Goal: Task Accomplishment & Management: Use online tool/utility

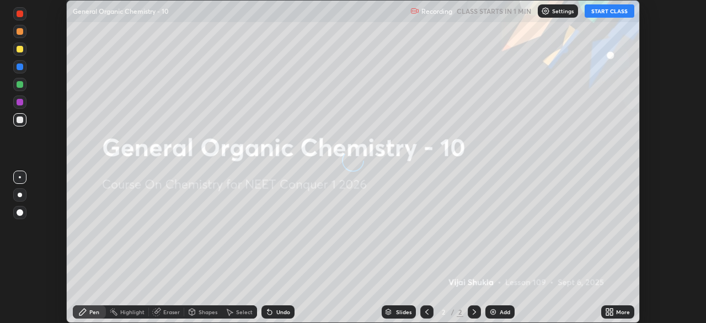
scroll to position [323, 706]
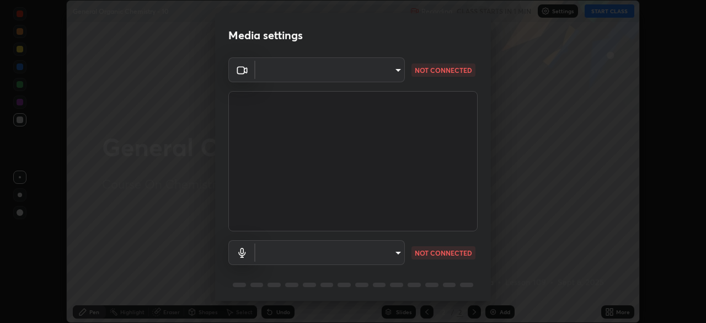
type input "6c2cbd707de14d6f22ad6aa38dcece7be3c4addb00b53b9d4bb55d2e14cdbb5a"
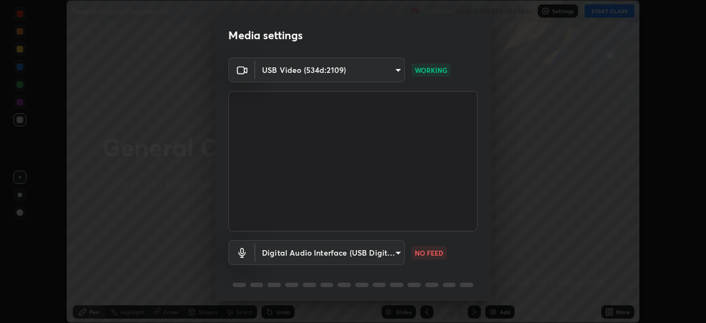
click at [398, 252] on body "Erase all General Organic Chemistry - 10 Recording CLASS STARTS IN 1 MIN Settin…" at bounding box center [353, 161] width 706 height 323
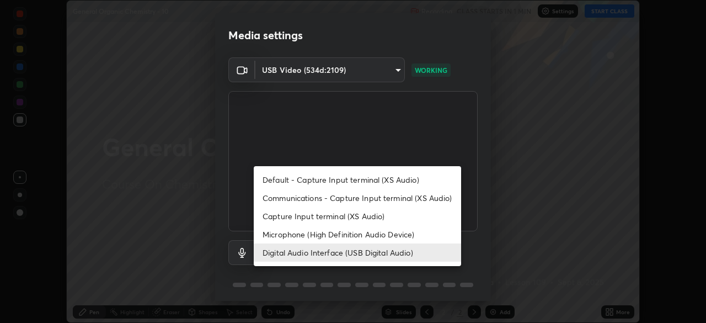
click at [279, 199] on li "Communications - Capture Input terminal (XS Audio)" at bounding box center [358, 198] width 208 height 18
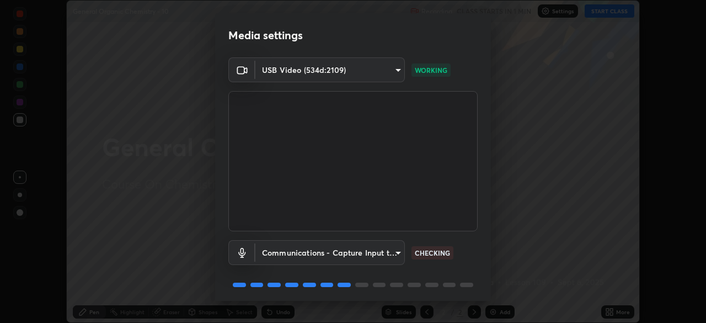
click at [396, 251] on body "Erase all General Organic Chemistry - 10 Recording CLASS STARTS IN 1 MIN Settin…" at bounding box center [353, 161] width 706 height 323
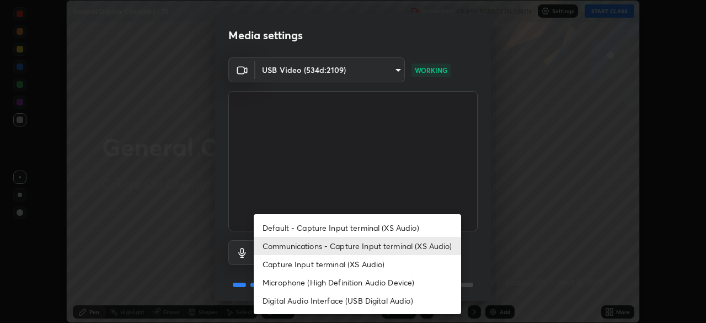
click at [289, 299] on li "Digital Audio Interface (USB Digital Audio)" at bounding box center [358, 300] width 208 height 18
type input "c108463416e0f654911d3f2d5d8dc70540b561df972e8d28c90434f423b2e045"
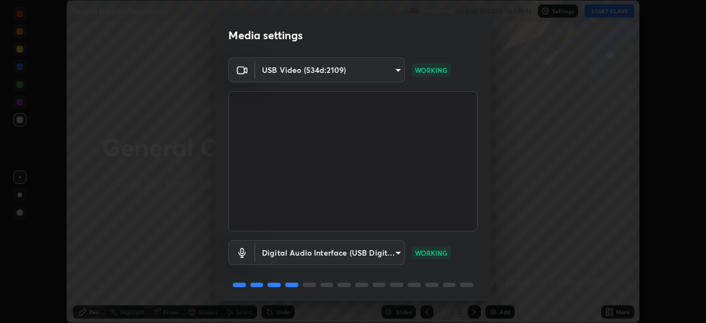
scroll to position [39, 0]
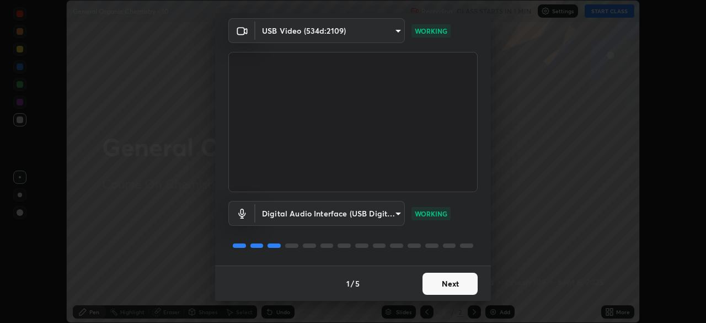
click at [440, 289] on button "Next" at bounding box center [450, 284] width 55 height 22
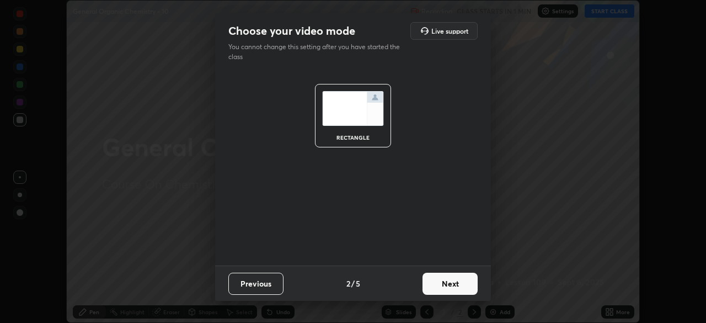
click at [442, 291] on button "Next" at bounding box center [450, 284] width 55 height 22
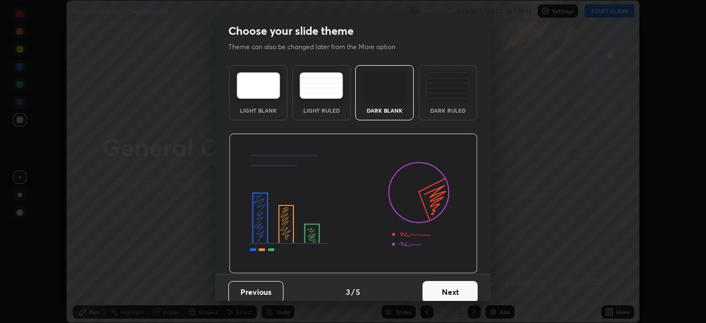
click at [453, 294] on button "Next" at bounding box center [450, 292] width 55 height 22
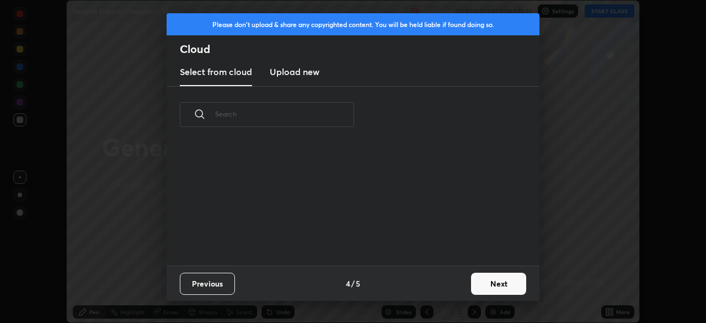
click at [474, 291] on button "Next" at bounding box center [498, 284] width 55 height 22
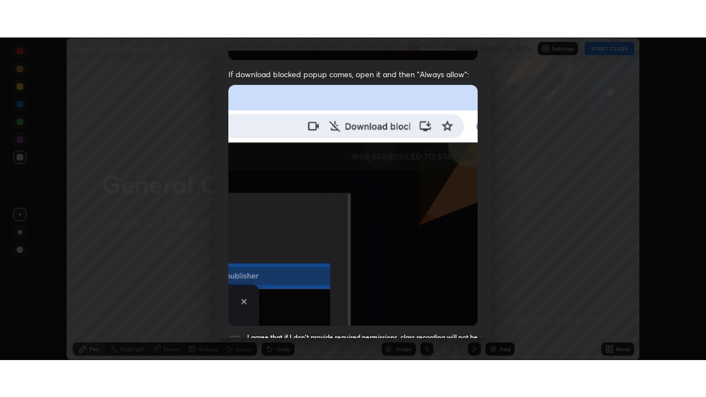
scroll to position [264, 0]
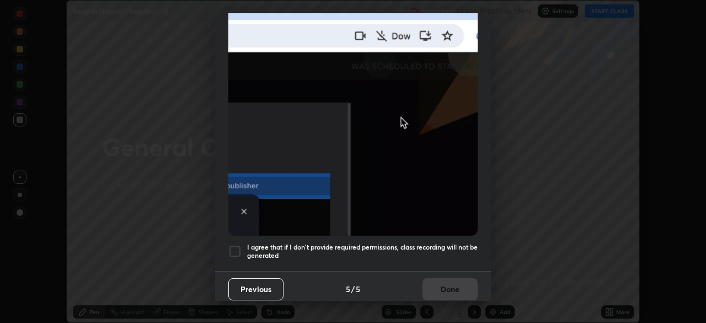
click at [235, 249] on div at bounding box center [234, 251] width 13 height 13
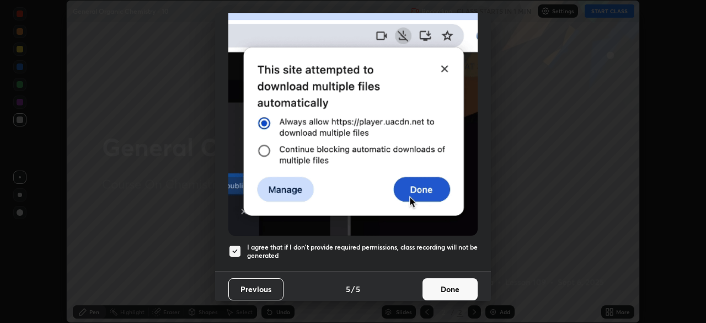
click at [438, 290] on button "Done" at bounding box center [450, 289] width 55 height 22
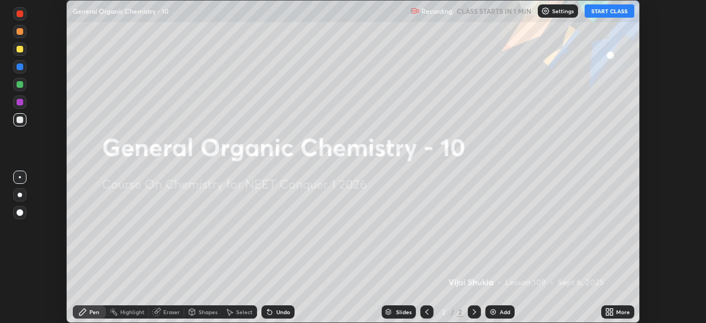
click at [608, 315] on icon at bounding box center [608, 313] width 3 height 3
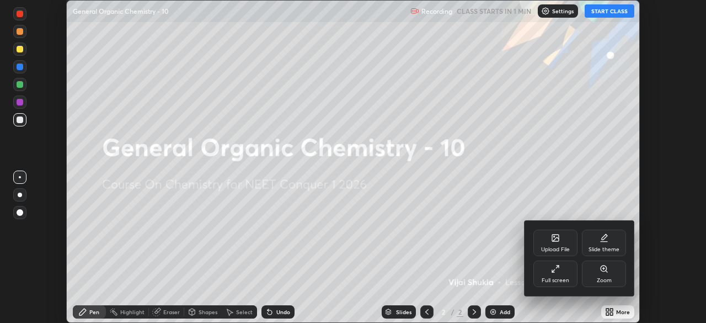
click at [555, 275] on div "Full screen" at bounding box center [556, 274] width 44 height 26
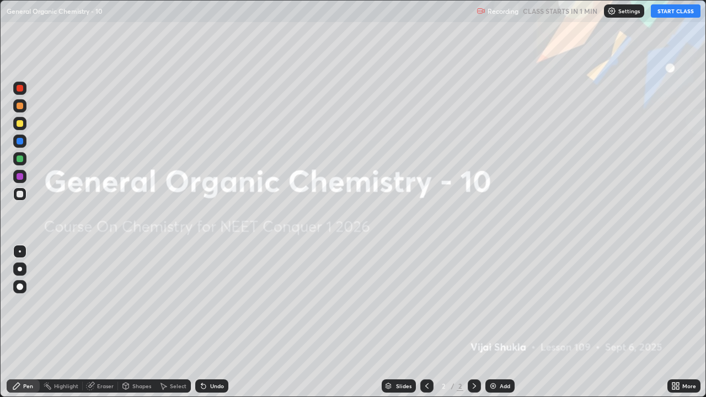
scroll to position [397, 706]
click at [666, 7] on button "START CLASS" at bounding box center [676, 10] width 50 height 13
click at [496, 322] on img at bounding box center [493, 386] width 9 height 9
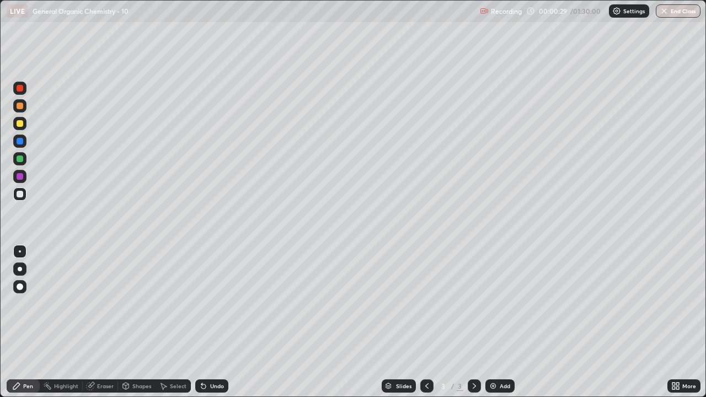
click at [23, 107] on div at bounding box center [19, 105] width 13 height 13
click at [19, 273] on div at bounding box center [19, 269] width 13 height 13
click at [17, 193] on div at bounding box center [20, 194] width 7 height 7
click at [22, 105] on div at bounding box center [20, 106] width 7 height 7
click at [22, 198] on div at bounding box center [19, 194] width 13 height 13
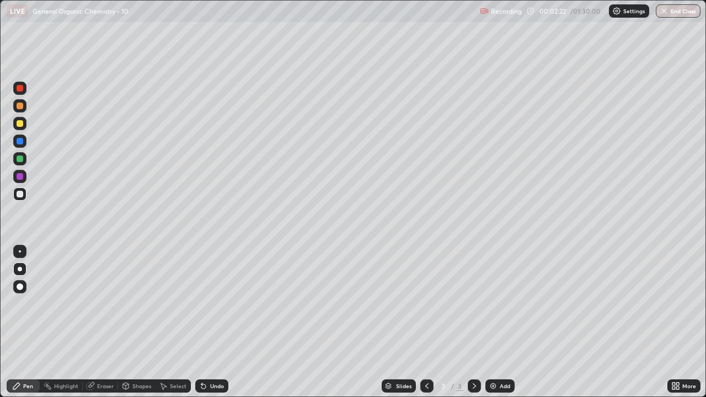
click at [106, 322] on div "Eraser" at bounding box center [105, 387] width 17 height 6
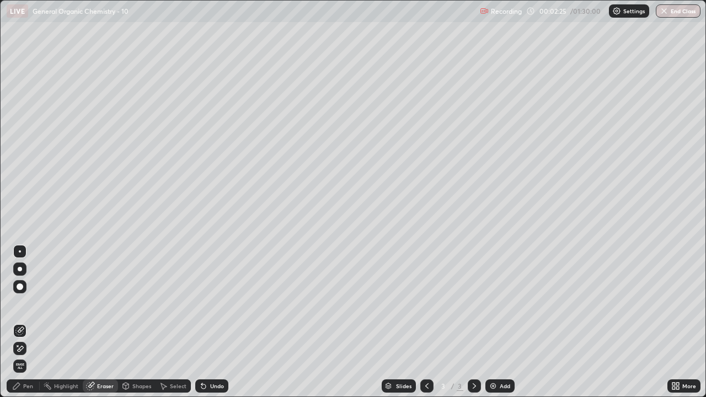
click at [29, 322] on div "Pen" at bounding box center [23, 386] width 33 height 13
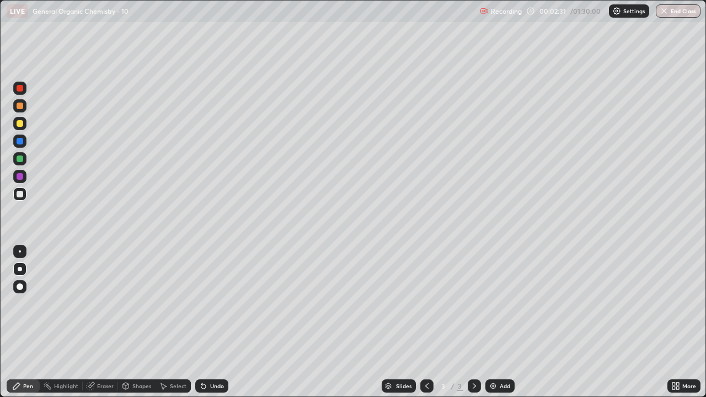
click at [20, 108] on div at bounding box center [20, 106] width 7 height 7
click at [20, 160] on div at bounding box center [20, 159] width 7 height 7
click at [19, 123] on div at bounding box center [20, 123] width 7 height 7
click at [103, 322] on div "Eraser" at bounding box center [105, 387] width 17 height 6
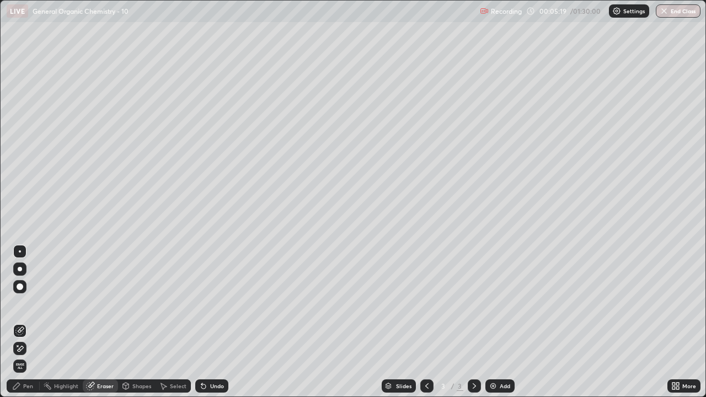
click at [29, 322] on div "Pen" at bounding box center [28, 387] width 10 height 6
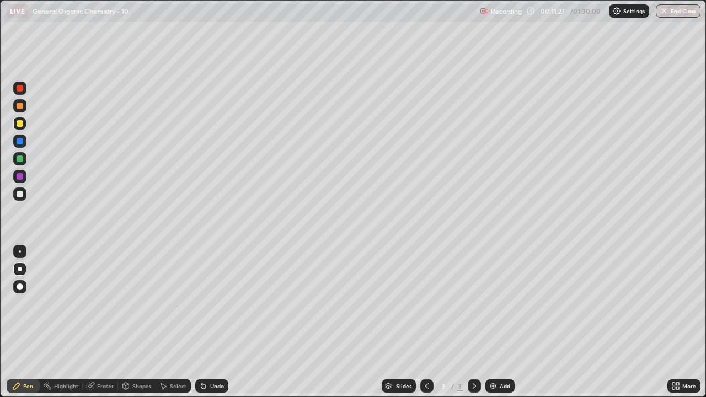
click at [21, 109] on div at bounding box center [19, 105] width 13 height 13
click at [470, 322] on icon at bounding box center [474, 386] width 9 height 9
click at [500, 322] on div "Add" at bounding box center [505, 387] width 10 height 6
click at [23, 196] on div at bounding box center [20, 194] width 7 height 7
click at [111, 322] on div "Eraser" at bounding box center [100, 386] width 35 height 13
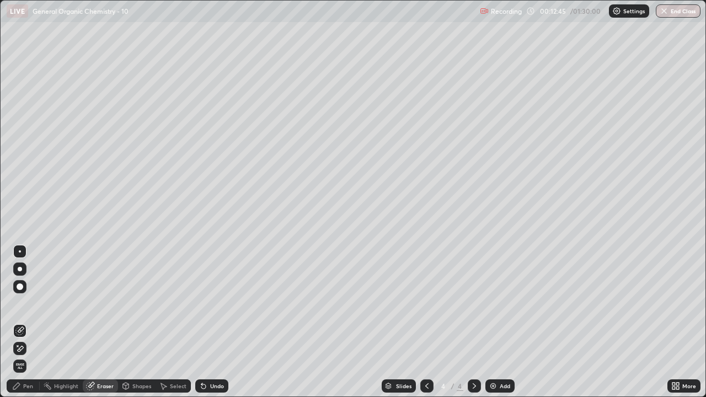
click at [26, 322] on div "Pen" at bounding box center [28, 387] width 10 height 6
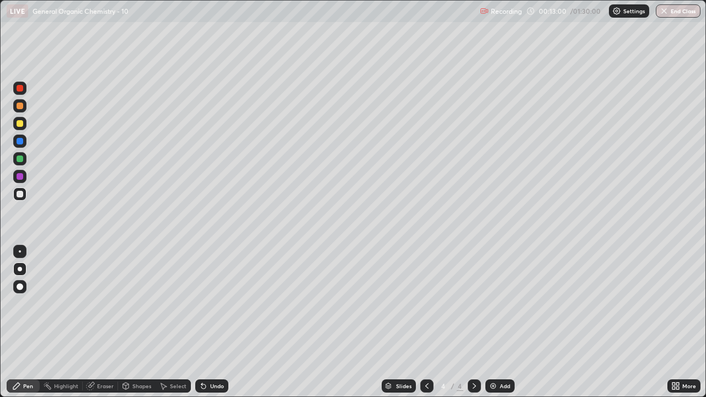
click at [20, 107] on div at bounding box center [20, 106] width 7 height 7
click at [20, 195] on div at bounding box center [20, 194] width 7 height 7
click at [22, 160] on div at bounding box center [20, 159] width 7 height 7
click at [22, 195] on div at bounding box center [20, 194] width 7 height 7
click at [19, 109] on div at bounding box center [20, 106] width 7 height 7
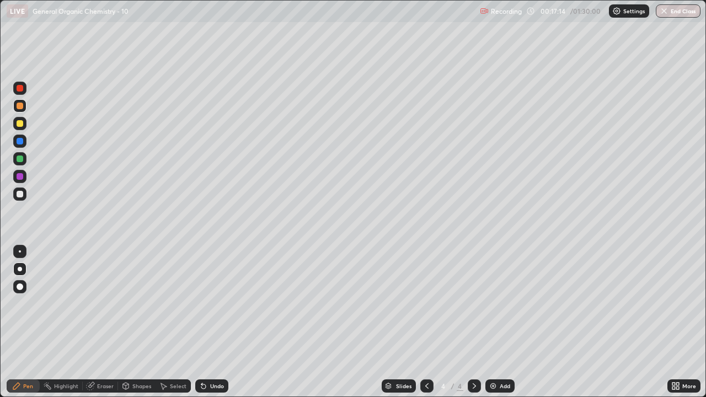
click at [28, 124] on div at bounding box center [20, 124] width 18 height 18
click at [22, 196] on div at bounding box center [20, 194] width 7 height 7
click at [20, 126] on div at bounding box center [20, 123] width 7 height 7
click at [22, 196] on div at bounding box center [20, 194] width 7 height 7
click at [22, 159] on div at bounding box center [20, 159] width 7 height 7
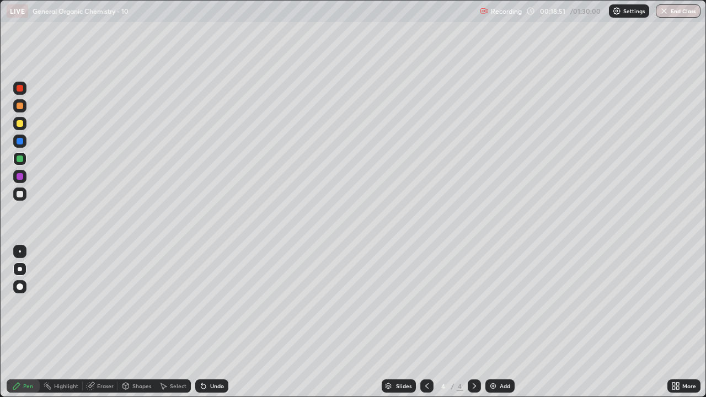
click at [20, 124] on div at bounding box center [20, 123] width 7 height 7
click at [24, 110] on div at bounding box center [19, 105] width 13 height 13
click at [22, 128] on div at bounding box center [19, 123] width 13 height 13
click at [21, 195] on div at bounding box center [20, 194] width 7 height 7
click at [393, 322] on div "Slides 4 / 4 Add" at bounding box center [447, 386] width 439 height 22
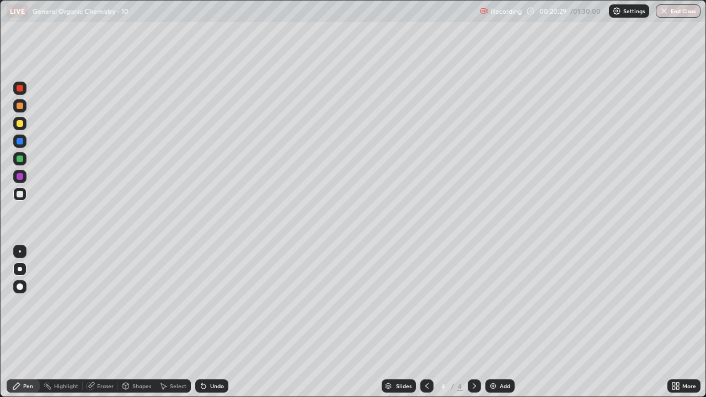
click at [396, 322] on div "Slides 4 / 4 Add" at bounding box center [447, 386] width 439 height 22
click at [106, 322] on div "Eraser" at bounding box center [100, 386] width 35 height 13
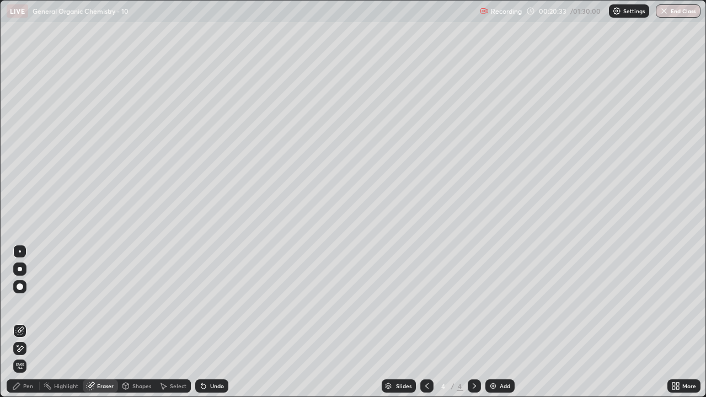
click at [30, 322] on div "Pen" at bounding box center [28, 387] width 10 height 6
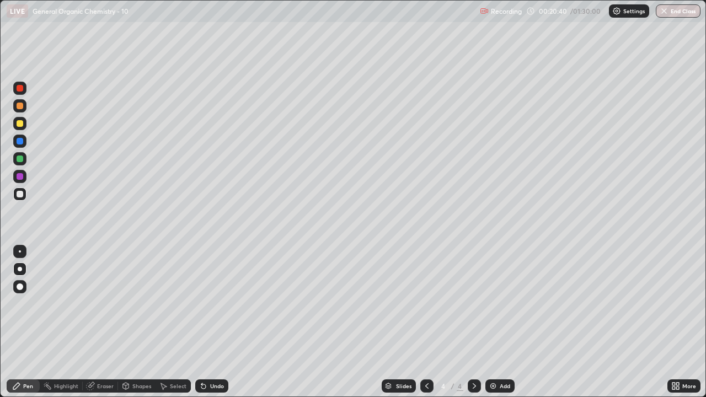
click at [22, 108] on div at bounding box center [20, 106] width 7 height 7
click at [20, 124] on div at bounding box center [20, 123] width 7 height 7
click at [20, 158] on div at bounding box center [20, 159] width 7 height 7
click at [379, 322] on div "Slides 4 / 4 Add" at bounding box center [447, 386] width 439 height 22
click at [20, 195] on div at bounding box center [20, 194] width 7 height 7
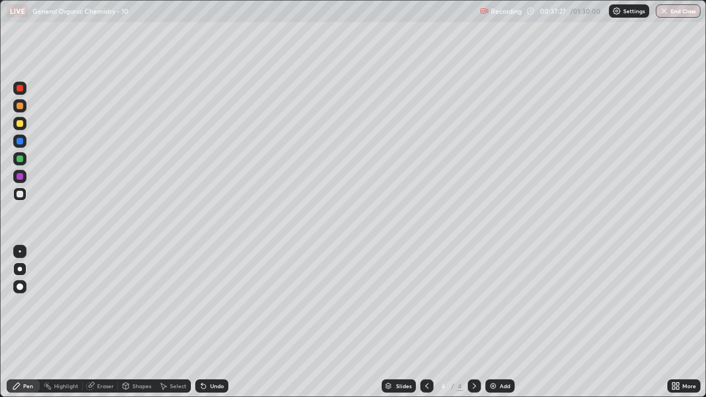
click at [17, 196] on div at bounding box center [20, 194] width 7 height 7
click at [21, 108] on div at bounding box center [20, 106] width 7 height 7
click at [24, 196] on div at bounding box center [19, 194] width 13 height 13
click at [493, 322] on div "Add" at bounding box center [500, 386] width 29 height 13
click at [23, 195] on div at bounding box center [19, 194] width 13 height 13
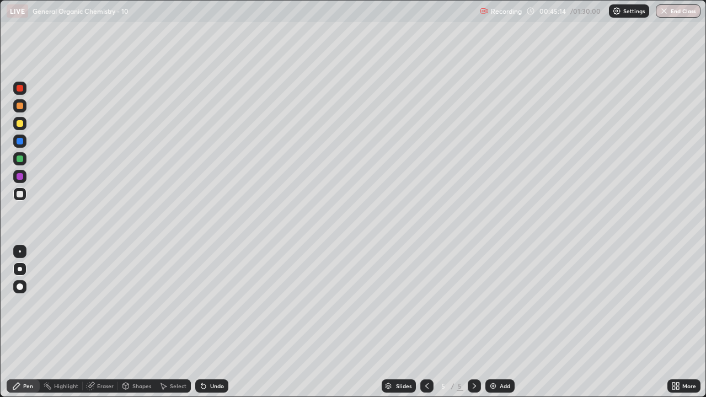
click at [103, 322] on div "Eraser" at bounding box center [105, 387] width 17 height 6
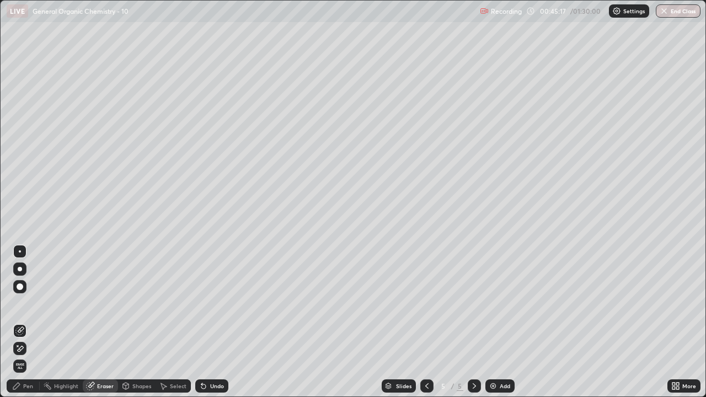
click at [24, 322] on div "Pen" at bounding box center [28, 387] width 10 height 6
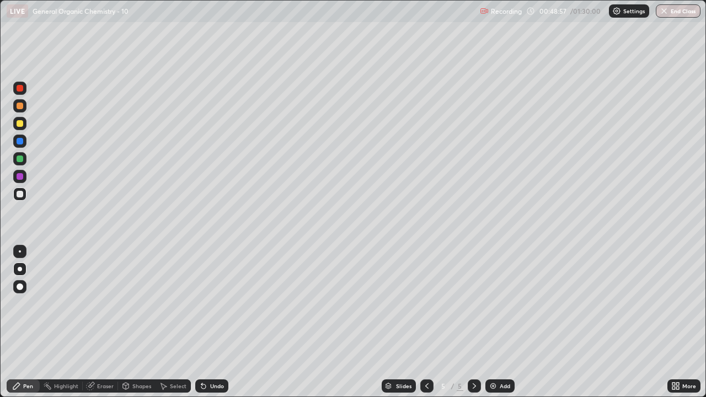
click at [22, 105] on div at bounding box center [20, 106] width 7 height 7
click at [22, 108] on div at bounding box center [20, 106] width 7 height 7
click at [24, 199] on div at bounding box center [19, 194] width 13 height 13
click at [22, 110] on div at bounding box center [19, 105] width 13 height 13
click at [91, 322] on icon at bounding box center [91, 385] width 6 height 6
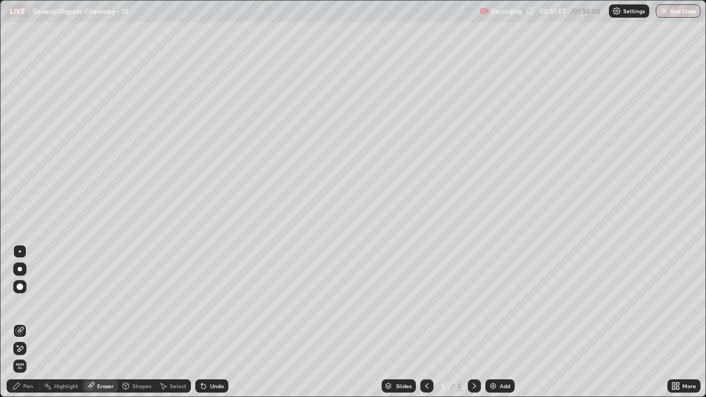
click at [26, 322] on div "Pen" at bounding box center [28, 387] width 10 height 6
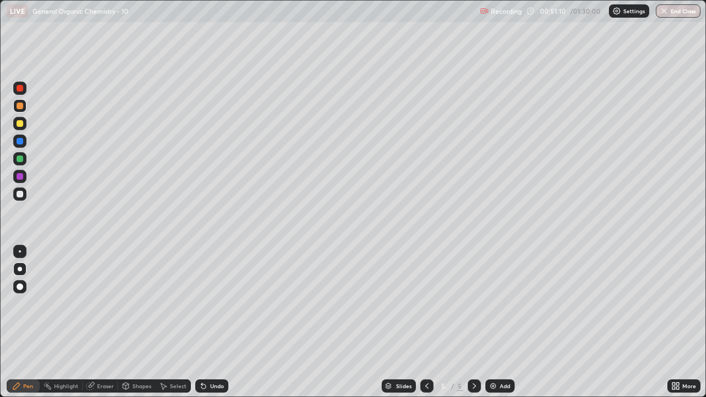
click at [102, 322] on div "Eraser" at bounding box center [105, 387] width 17 height 6
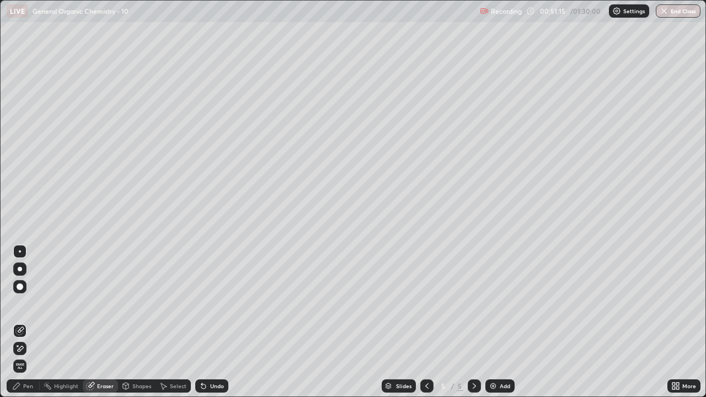
click at [27, 322] on div "Pen" at bounding box center [28, 387] width 10 height 6
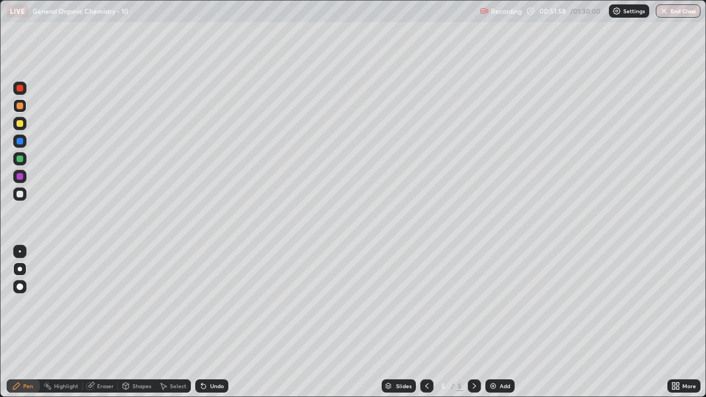
click at [21, 126] on div at bounding box center [20, 123] width 7 height 7
click at [24, 107] on div at bounding box center [19, 105] width 13 height 13
click at [20, 197] on div at bounding box center [20, 194] width 7 height 7
click at [469, 322] on div at bounding box center [474, 386] width 13 height 13
click at [498, 322] on div "Add" at bounding box center [500, 386] width 29 height 13
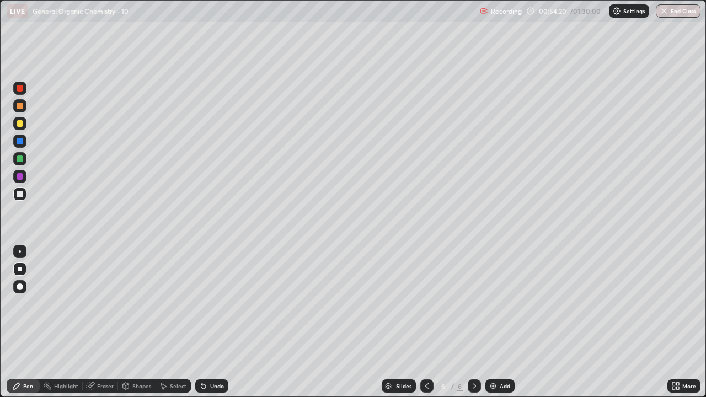
click at [22, 105] on div at bounding box center [20, 106] width 7 height 7
click at [103, 322] on div "Eraser" at bounding box center [105, 387] width 17 height 6
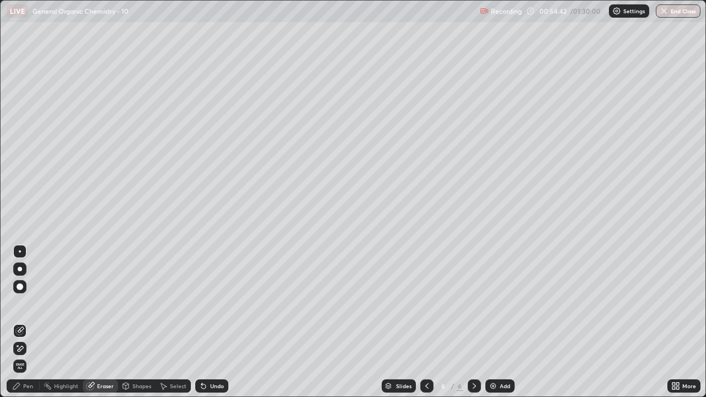
click at [34, 322] on div "Pen" at bounding box center [23, 386] width 33 height 13
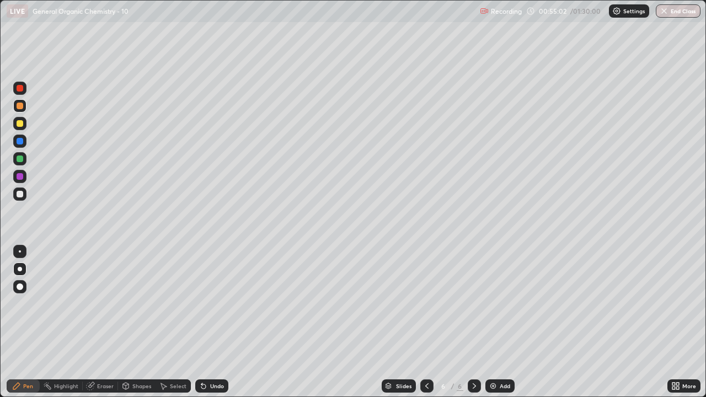
click at [19, 194] on div at bounding box center [20, 194] width 7 height 7
click at [99, 322] on div "Eraser" at bounding box center [105, 387] width 17 height 6
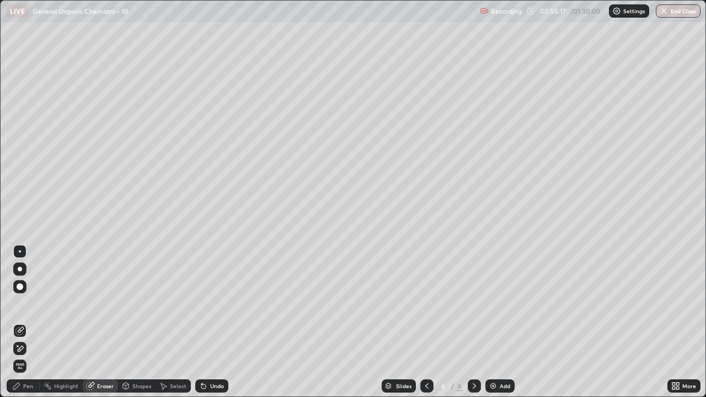
click at [24, 322] on div "Pen" at bounding box center [28, 387] width 10 height 6
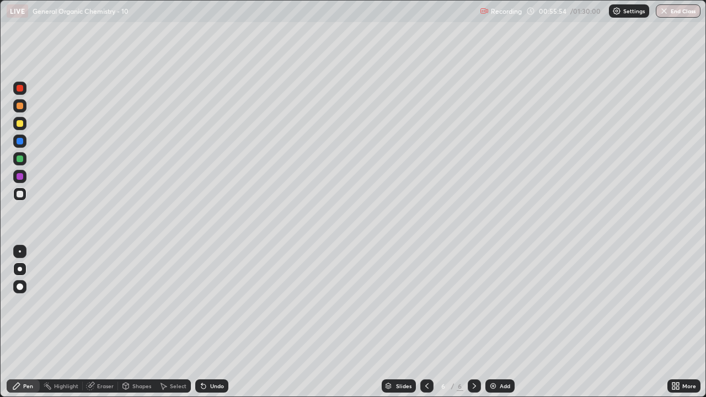
click at [19, 124] on div at bounding box center [20, 123] width 7 height 7
click at [19, 196] on div at bounding box center [20, 194] width 7 height 7
click at [492, 322] on img at bounding box center [493, 386] width 9 height 9
click at [22, 195] on div at bounding box center [20, 194] width 7 height 7
click at [100, 322] on div "Eraser" at bounding box center [105, 387] width 17 height 6
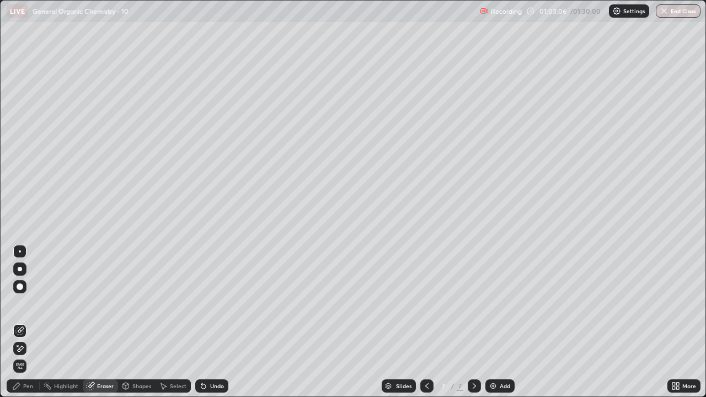
click at [26, 322] on div "Pen" at bounding box center [28, 387] width 10 height 6
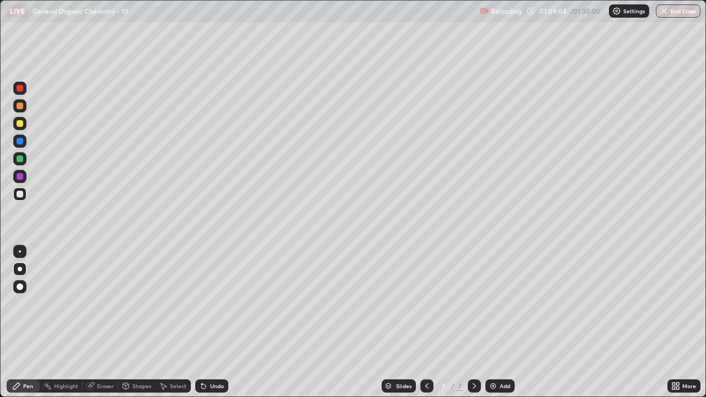
click at [23, 108] on div at bounding box center [20, 106] width 7 height 7
click at [92, 322] on div "Eraser" at bounding box center [100, 386] width 35 height 13
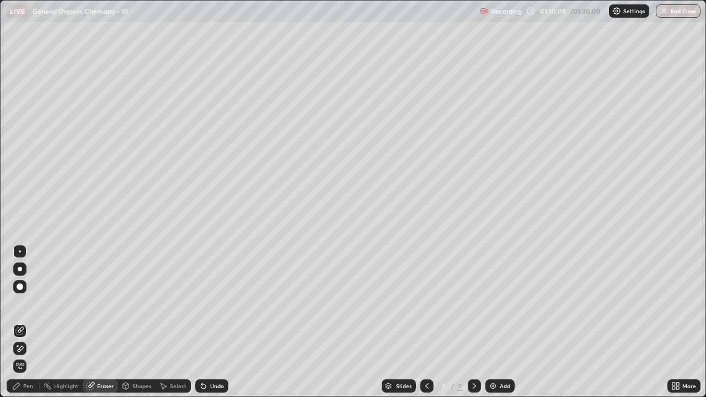
click at [36, 322] on div "Pen" at bounding box center [23, 386] width 33 height 13
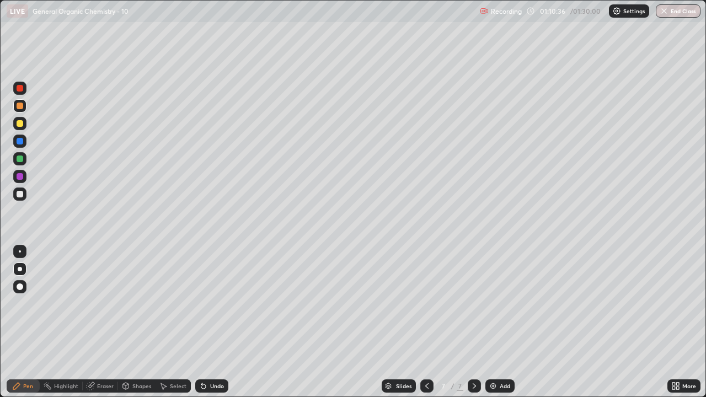
click at [99, 322] on div "Eraser" at bounding box center [100, 386] width 35 height 13
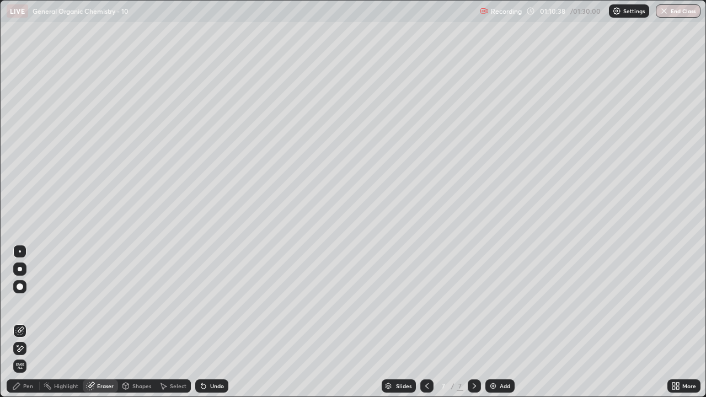
click at [32, 322] on div "Pen" at bounding box center [28, 387] width 10 height 6
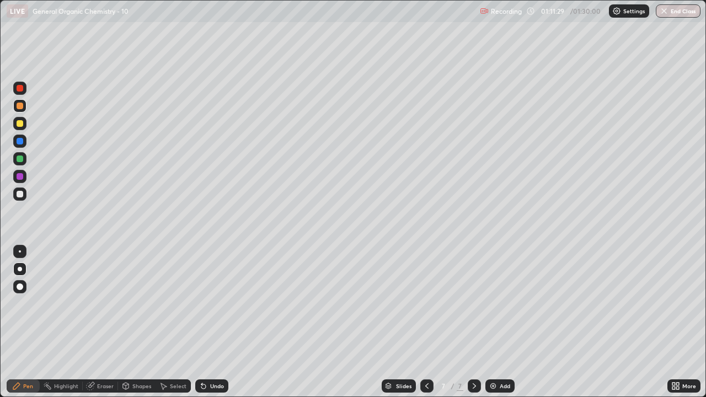
click at [17, 123] on div at bounding box center [20, 123] width 7 height 7
click at [20, 196] on div at bounding box center [20, 194] width 7 height 7
click at [99, 322] on div "Eraser" at bounding box center [105, 387] width 17 height 6
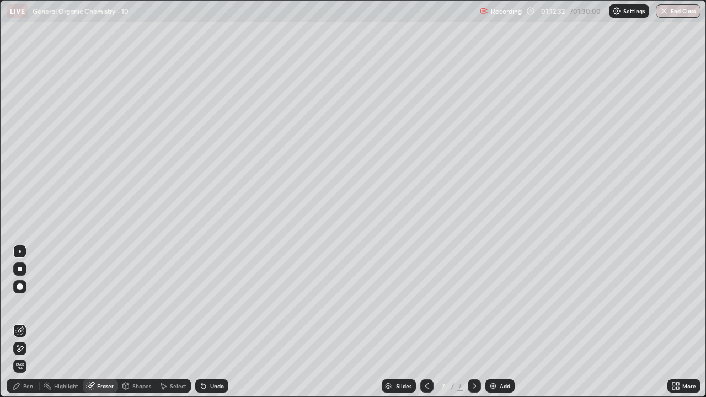
click at [29, 322] on div "Pen" at bounding box center [28, 387] width 10 height 6
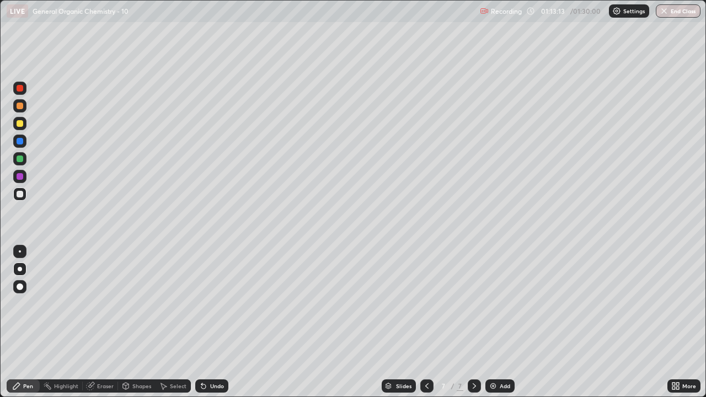
click at [22, 107] on div at bounding box center [20, 106] width 7 height 7
click at [17, 198] on div at bounding box center [19, 194] width 13 height 13
click at [105, 322] on div "Eraser" at bounding box center [105, 387] width 17 height 6
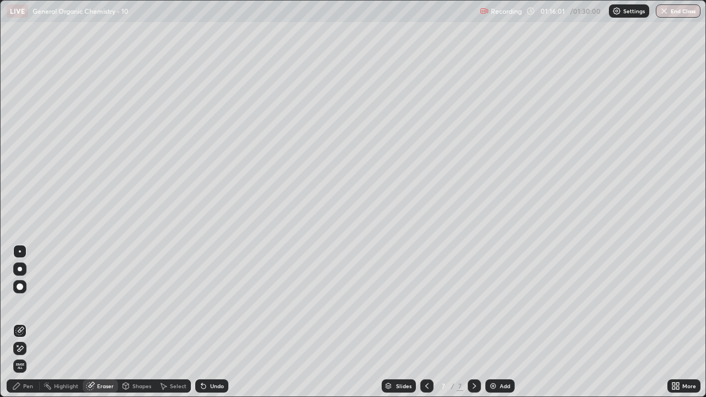
click at [33, 322] on div "Pen" at bounding box center [28, 387] width 10 height 6
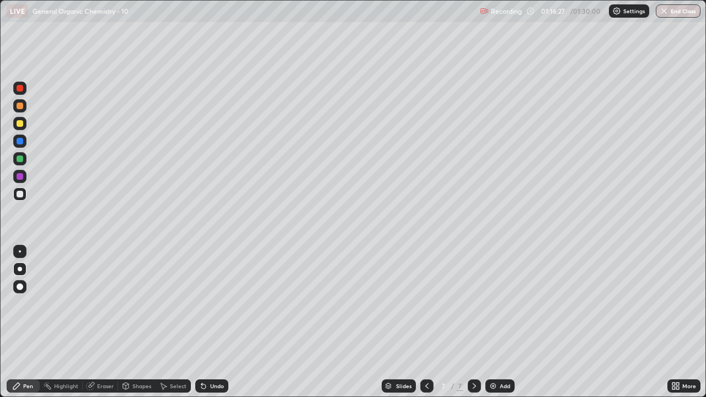
click at [496, 322] on img at bounding box center [493, 386] width 9 height 9
click at [20, 192] on div at bounding box center [20, 194] width 7 height 7
click at [426, 322] on icon at bounding box center [427, 386] width 9 height 9
click at [475, 322] on icon at bounding box center [474, 386] width 9 height 9
click at [24, 109] on div at bounding box center [19, 105] width 13 height 13
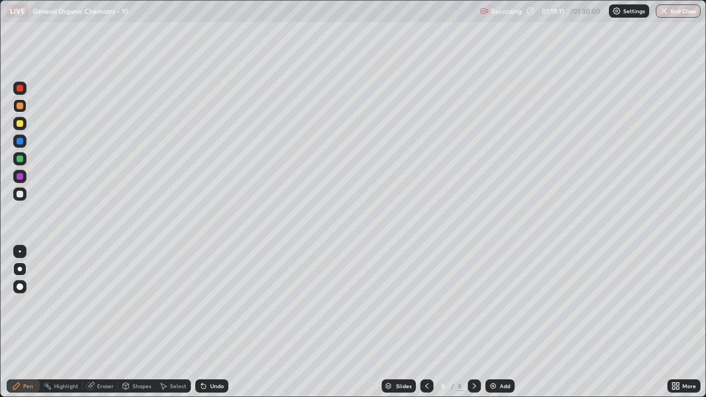
click at [22, 193] on div at bounding box center [20, 194] width 7 height 7
click at [17, 107] on div at bounding box center [20, 106] width 7 height 7
click at [112, 322] on div "Eraser" at bounding box center [105, 387] width 17 height 6
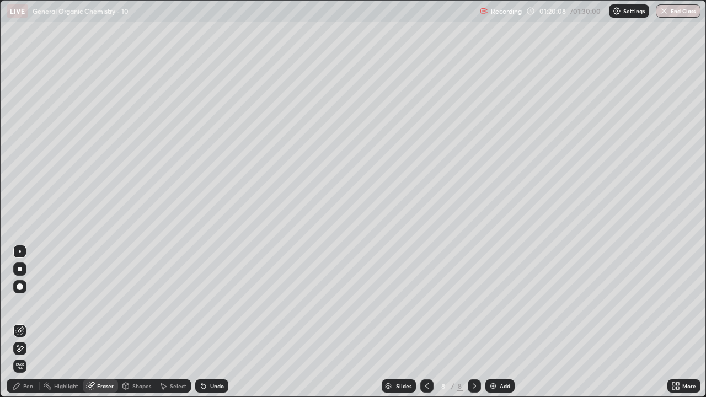
click at [35, 322] on div "Pen" at bounding box center [23, 386] width 33 height 13
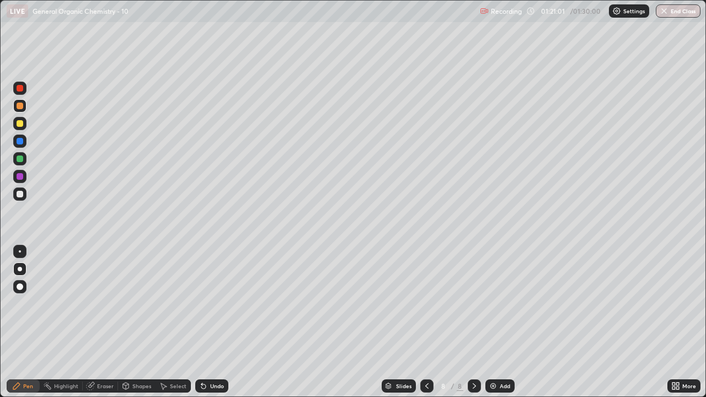
click at [19, 194] on div at bounding box center [20, 194] width 7 height 7
click at [20, 108] on div at bounding box center [20, 106] width 7 height 7
click at [426, 322] on icon at bounding box center [427, 386] width 9 height 9
click at [474, 322] on icon at bounding box center [474, 386] width 9 height 9
click at [22, 198] on div at bounding box center [19, 194] width 13 height 13
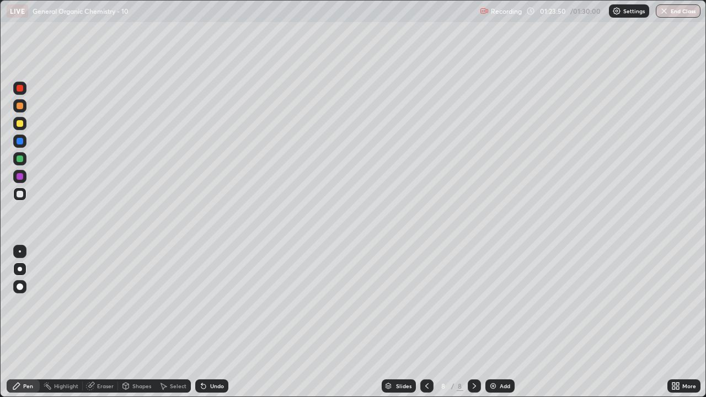
click at [503, 322] on div "Add" at bounding box center [500, 386] width 29 height 13
click at [424, 322] on div at bounding box center [427, 386] width 13 height 22
click at [421, 322] on div at bounding box center [427, 386] width 13 height 13
click at [19, 108] on div at bounding box center [20, 106] width 7 height 7
click at [494, 322] on img at bounding box center [493, 386] width 9 height 9
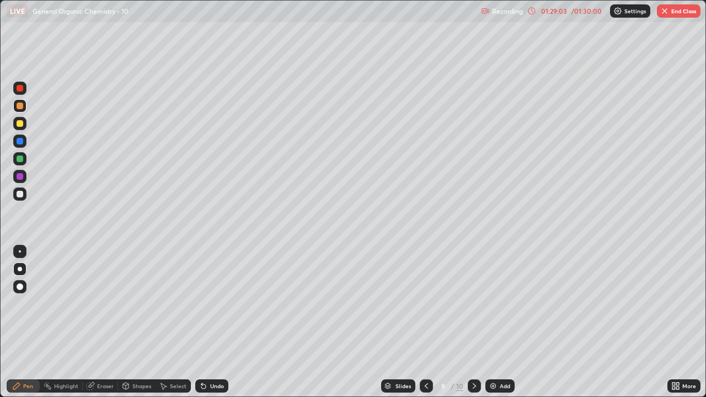
click at [22, 196] on div at bounding box center [20, 194] width 7 height 7
click at [24, 107] on div at bounding box center [19, 105] width 13 height 13
click at [26, 198] on div at bounding box center [19, 194] width 13 height 13
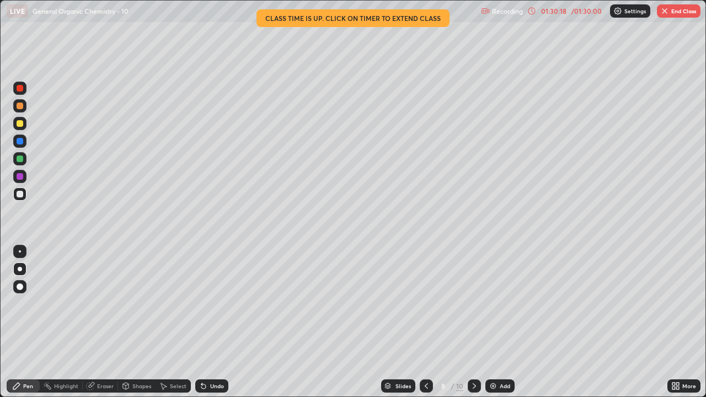
click at [422, 322] on icon at bounding box center [426, 386] width 9 height 9
click at [679, 14] on button "End Class" at bounding box center [679, 10] width 44 height 13
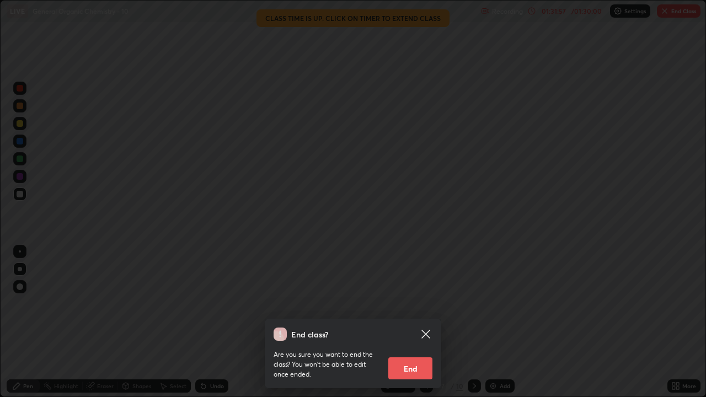
click at [412, 322] on button "End" at bounding box center [411, 369] width 44 height 22
